Goal: Task Accomplishment & Management: Manage account settings

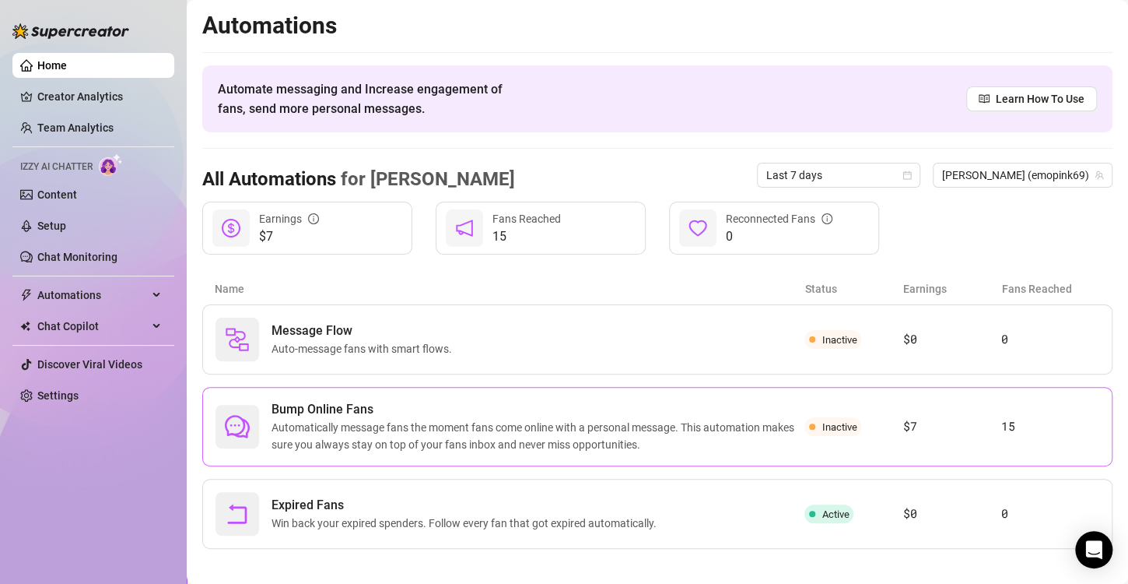
scroll to position [9, 0]
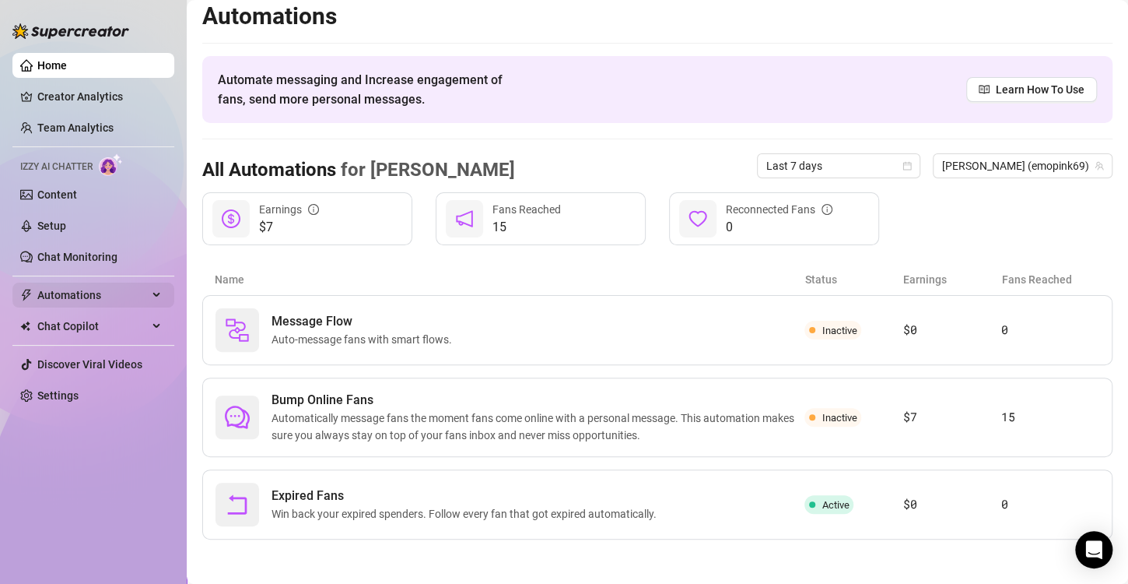
click at [71, 293] on span "Automations" at bounding box center [92, 294] width 111 height 25
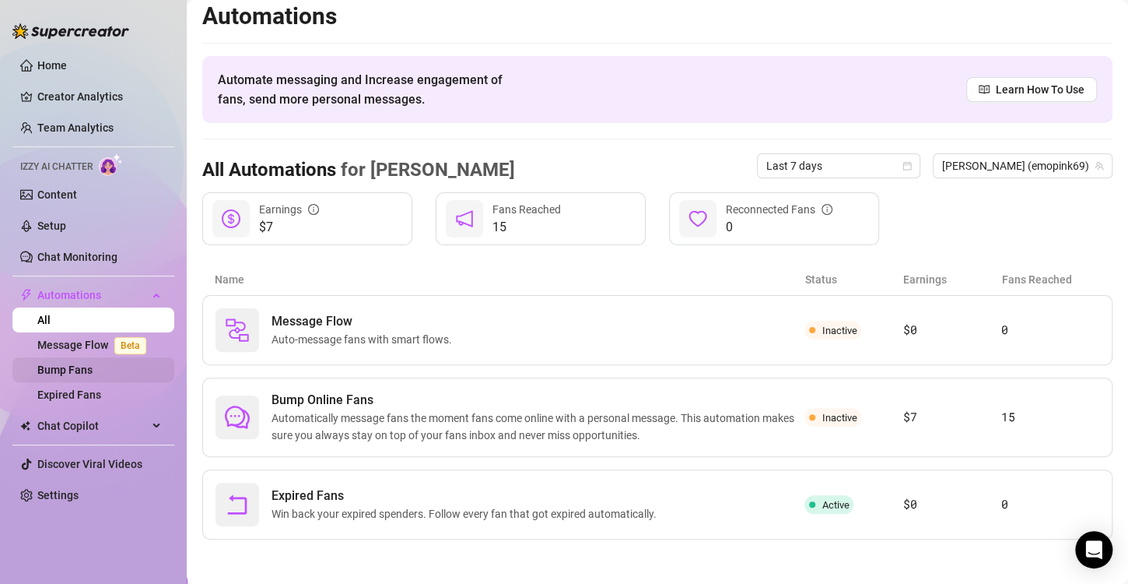
click at [89, 367] on link "Bump Fans" at bounding box center [64, 369] width 55 height 12
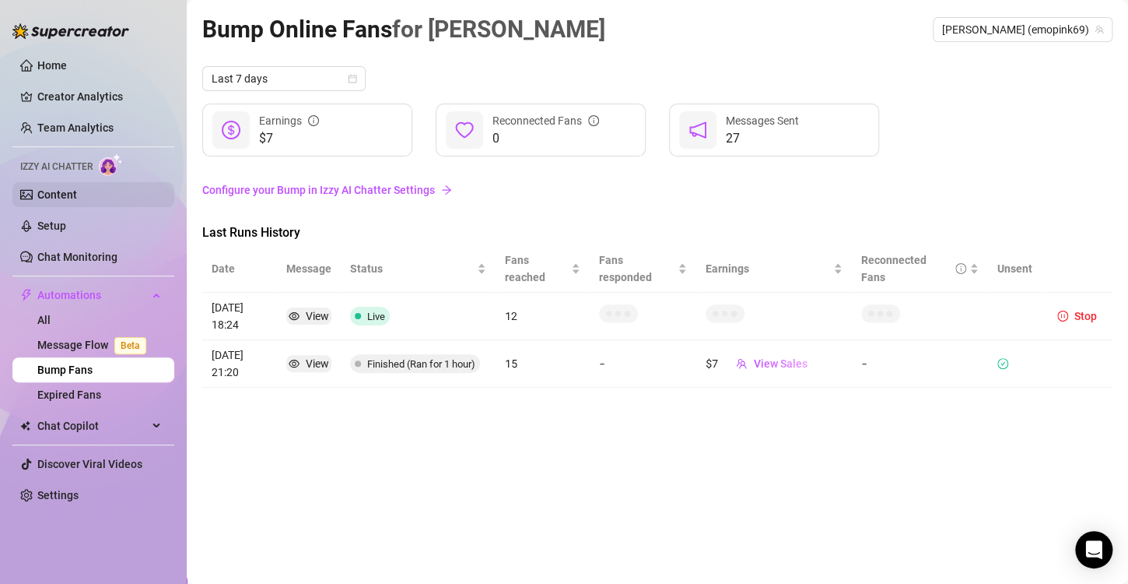
click at [52, 194] on link "Content" at bounding box center [57, 194] width 40 height 12
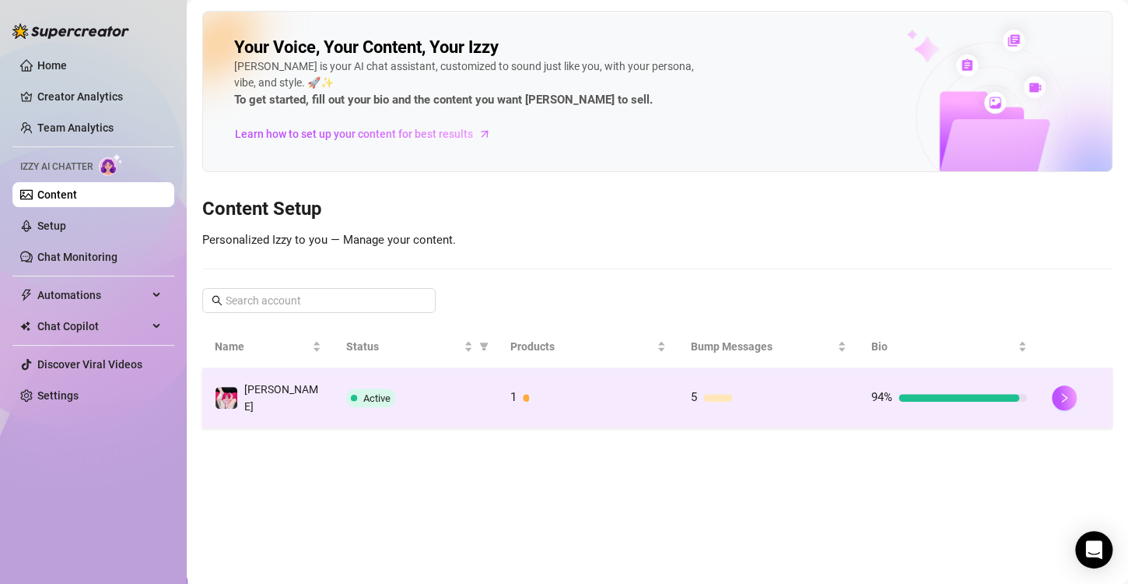
click at [670, 383] on td "1" at bounding box center [588, 398] width 181 height 60
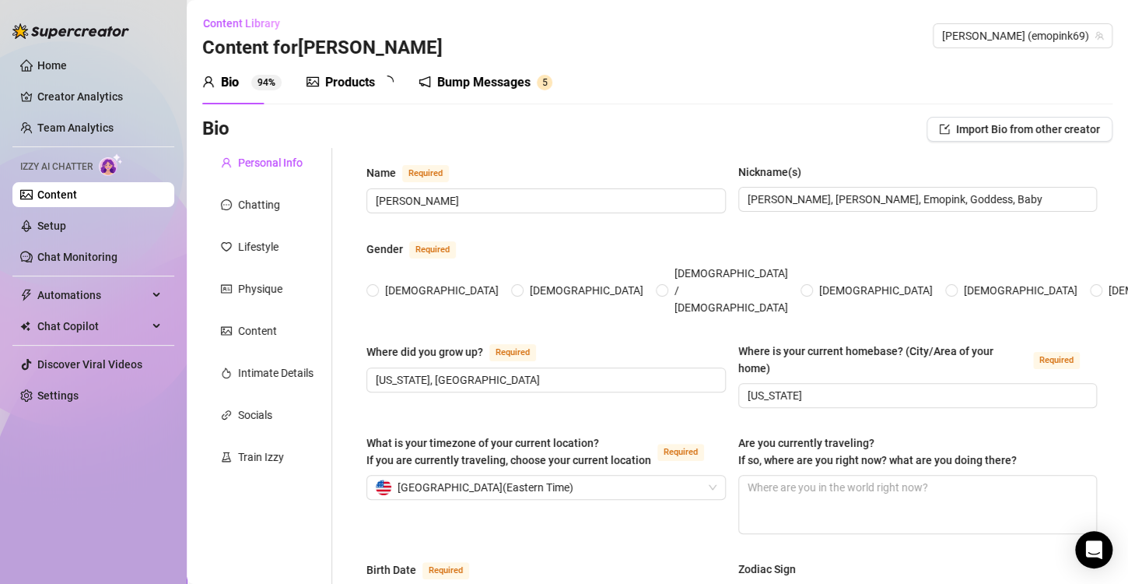
radio input "true"
type input "[DATE]"
click at [345, 83] on div "Products" at bounding box center [350, 82] width 50 height 19
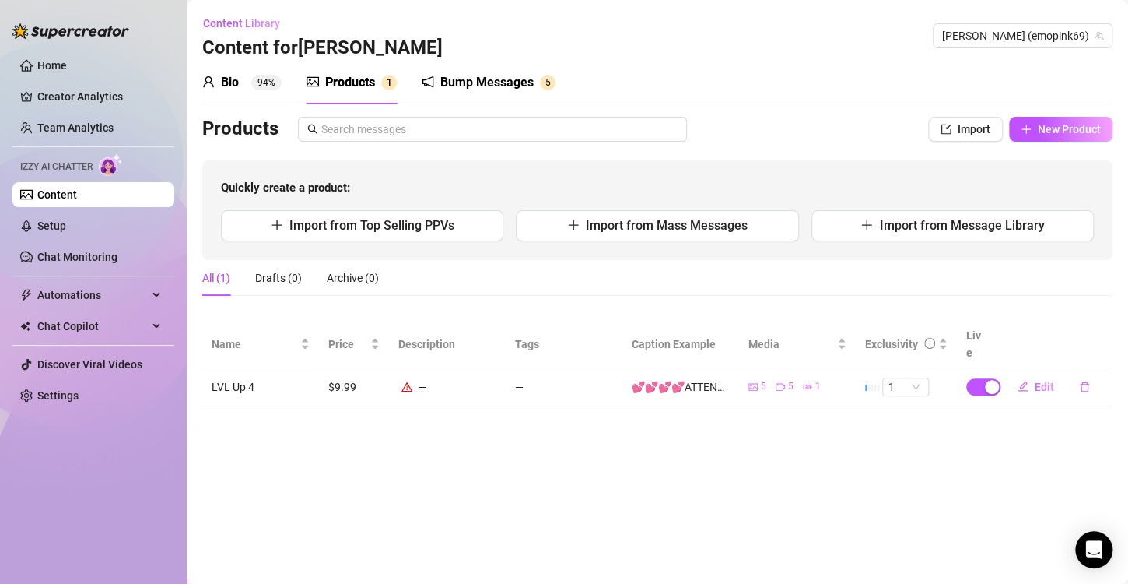
click at [417, 378] on div "—" at bounding box center [447, 386] width 98 height 17
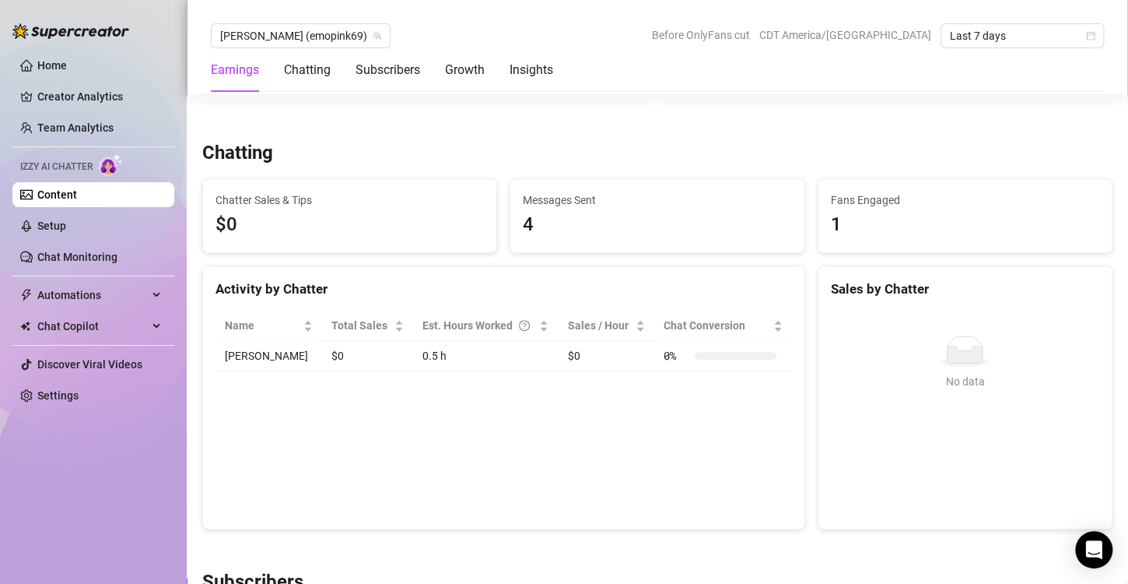
scroll to position [485, 0]
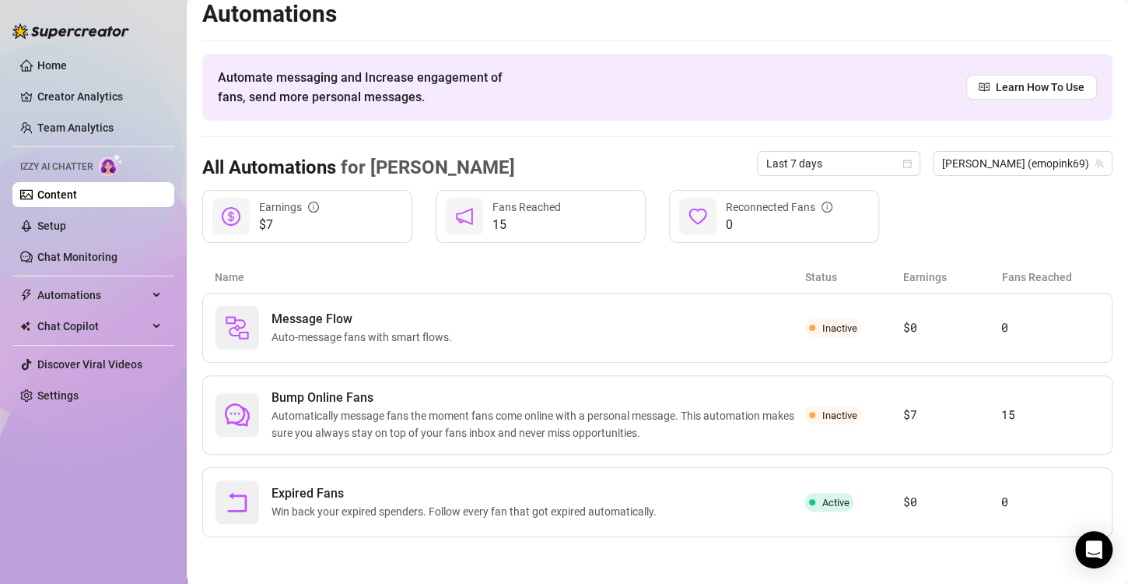
scroll to position [9, 0]
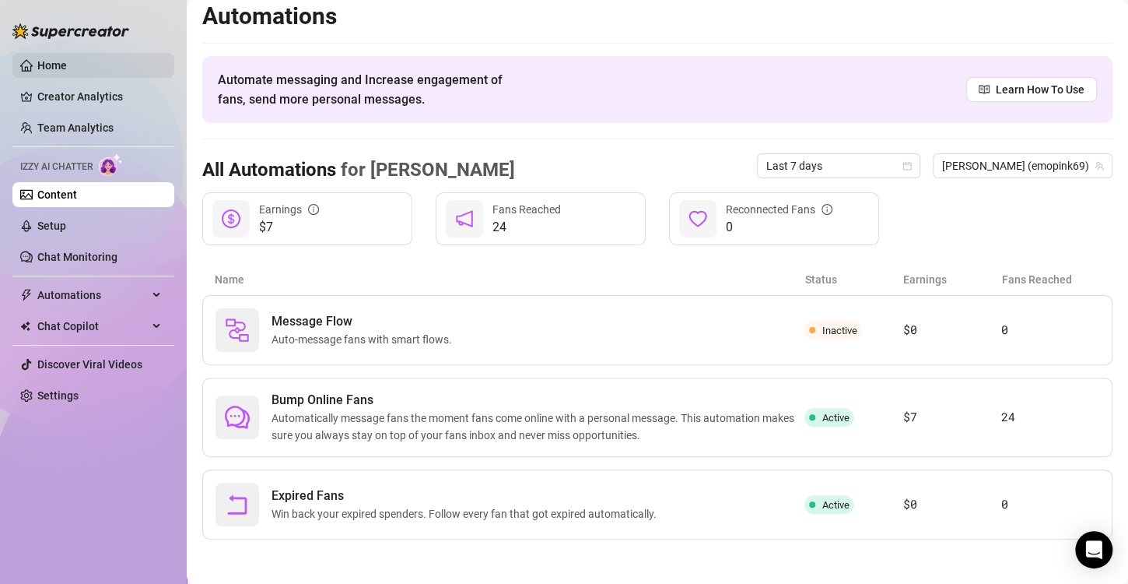
click at [67, 68] on link "Home" at bounding box center [52, 65] width 30 height 12
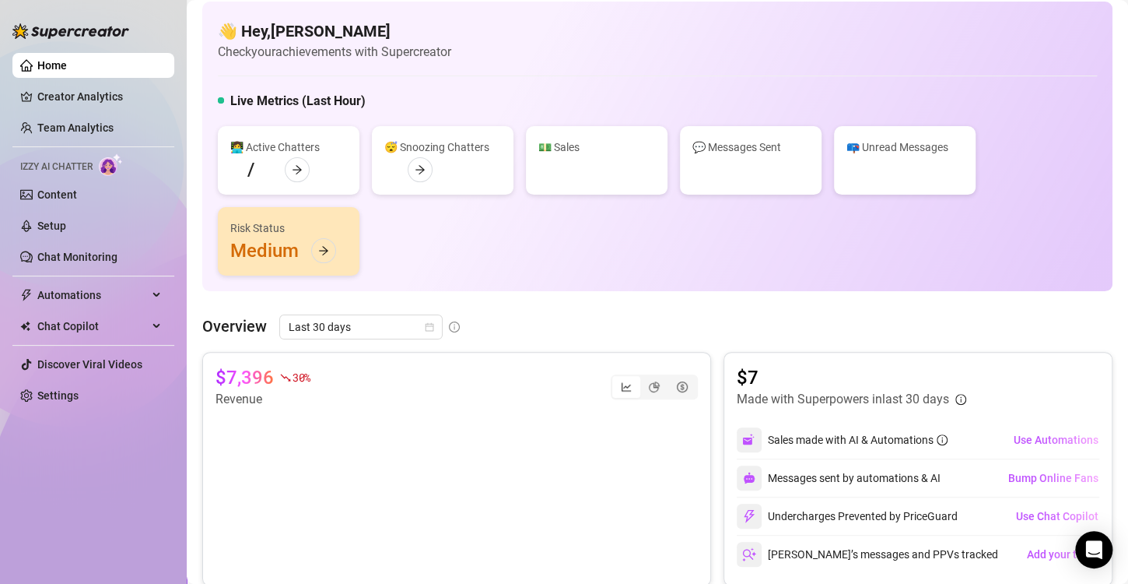
scroll to position [485, 0]
